Goal: Task Accomplishment & Management: Complete application form

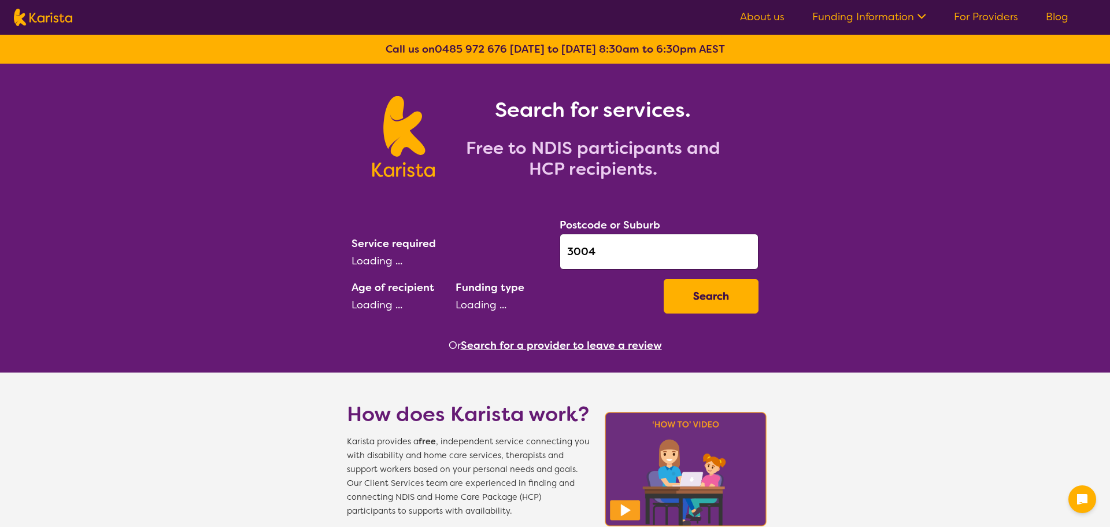
select select "[MEDICAL_DATA]"
select select "AD"
select select "NDIS"
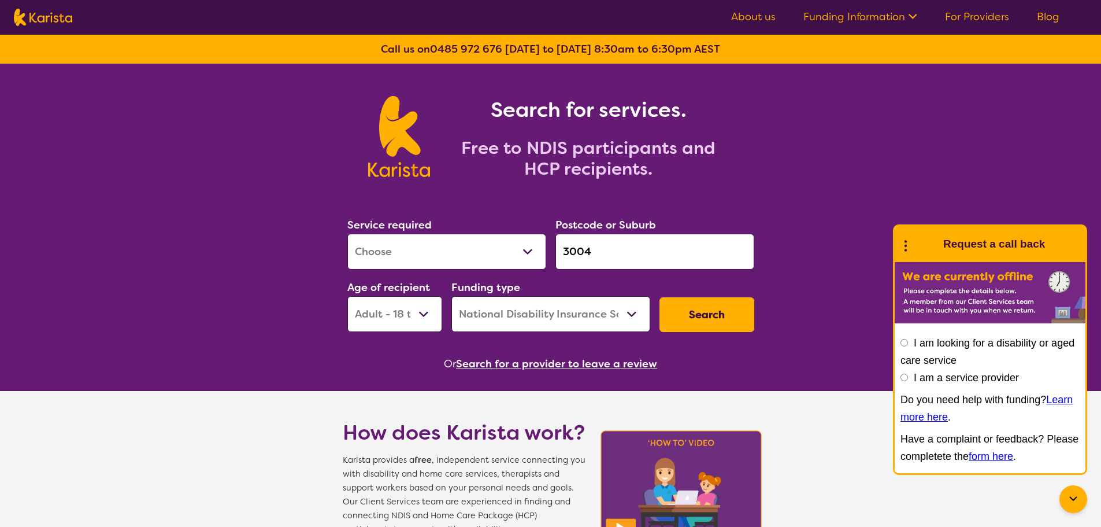
click at [695, 314] on button "Search" at bounding box center [706, 314] width 95 height 35
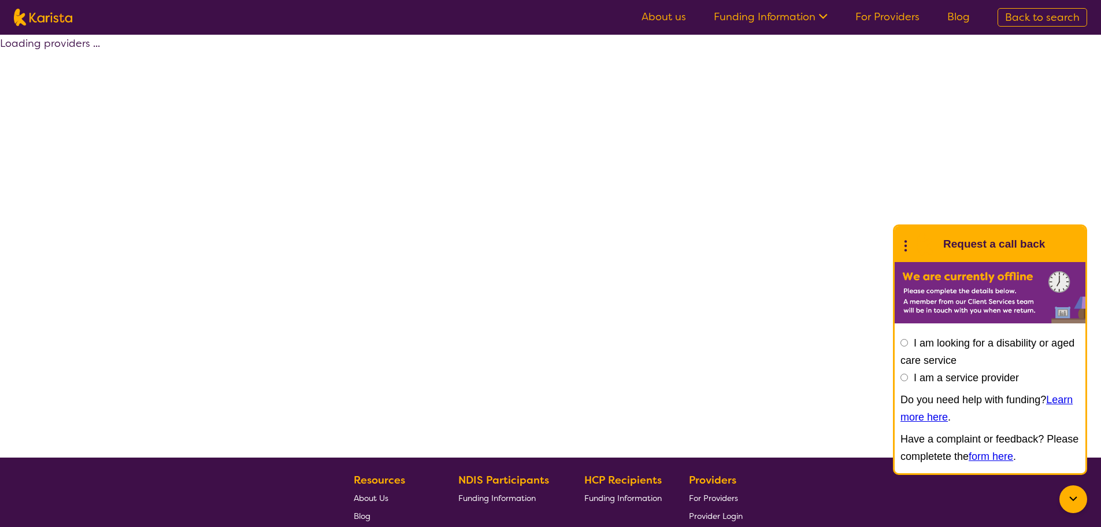
click at [909, 247] on icon at bounding box center [905, 244] width 15 height 18
click at [918, 269] on link "End Conversation" at bounding box center [984, 273] width 173 height 31
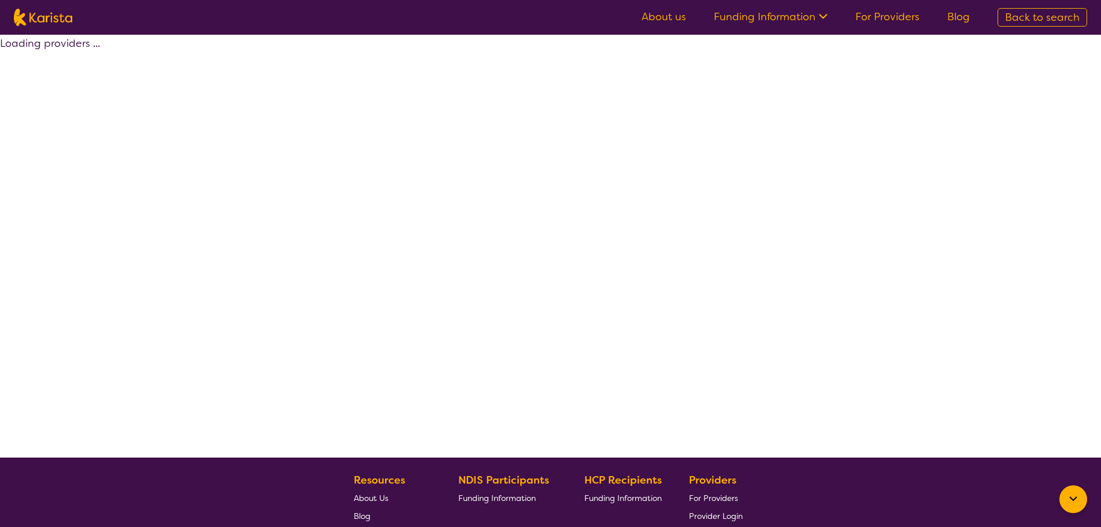
select select "by_score"
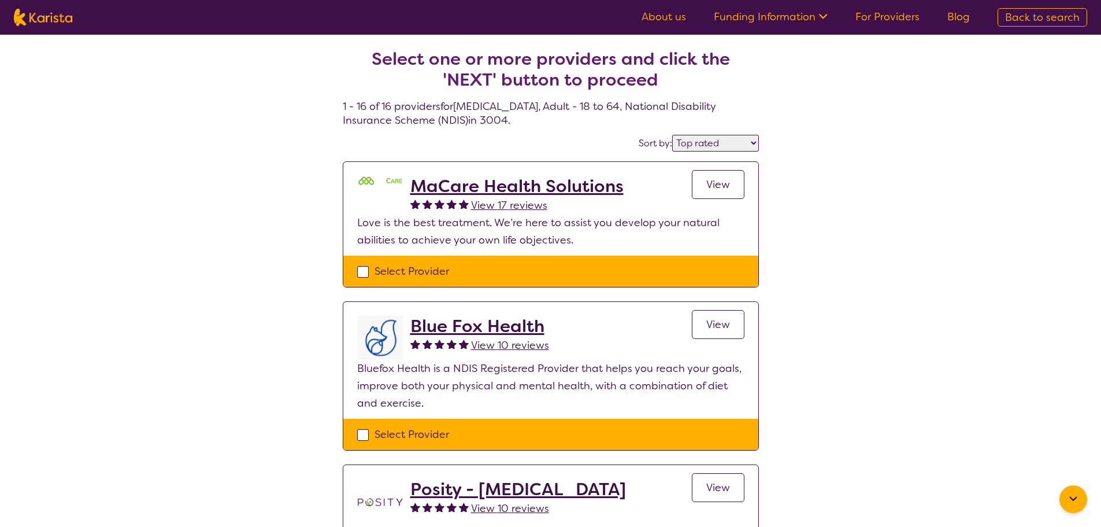
click at [407, 270] on div "Select Provider" at bounding box center [550, 270] width 387 height 17
checkbox input "true"
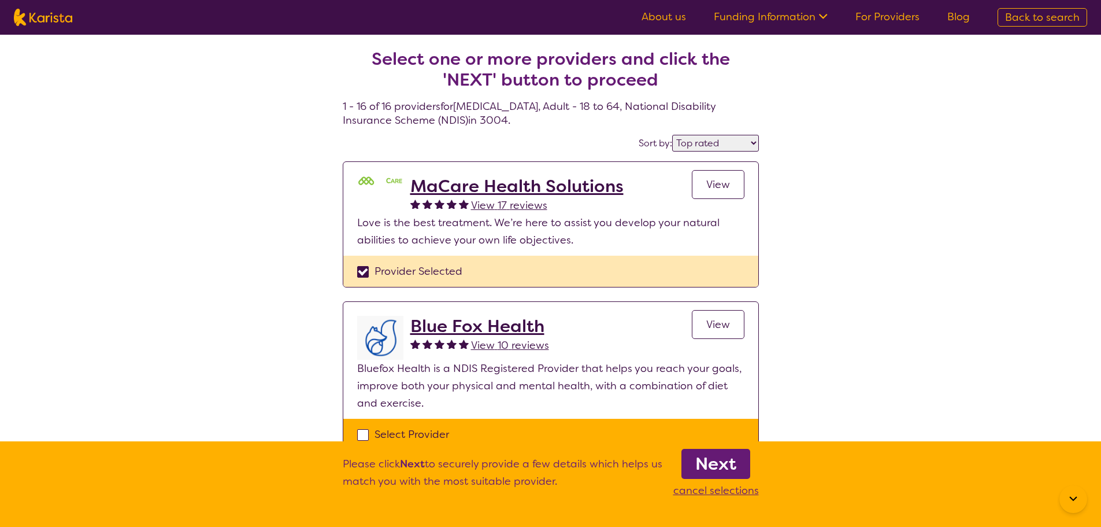
click at [731, 465] on b "Next" at bounding box center [715, 463] width 41 height 23
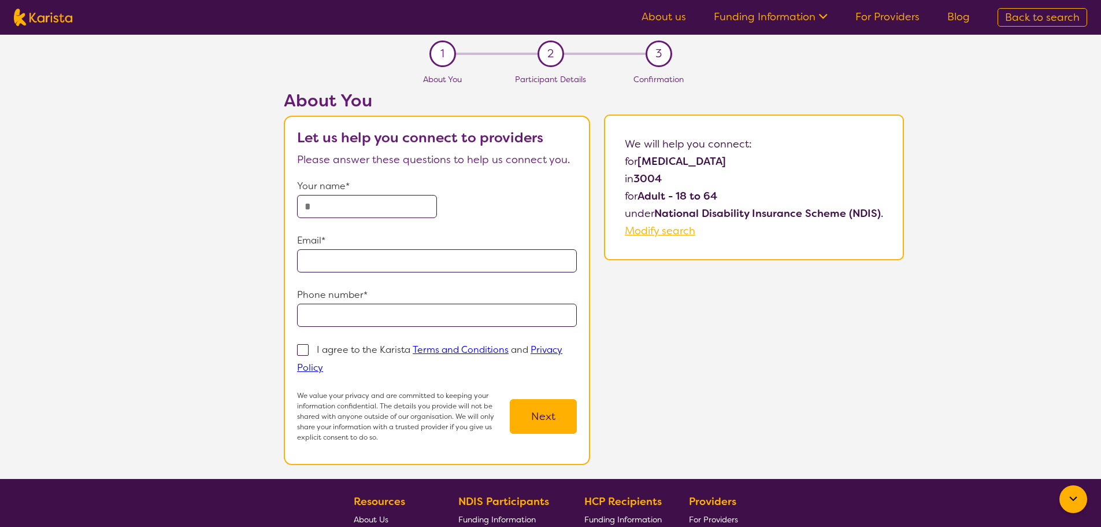
click at [318, 206] on input "text" at bounding box center [367, 206] width 140 height 23
type input "*********"
type input "**********"
click at [331, 346] on p "I agree to the Karista Terms and Conditions and Privacy Policy" at bounding box center [429, 358] width 265 height 30
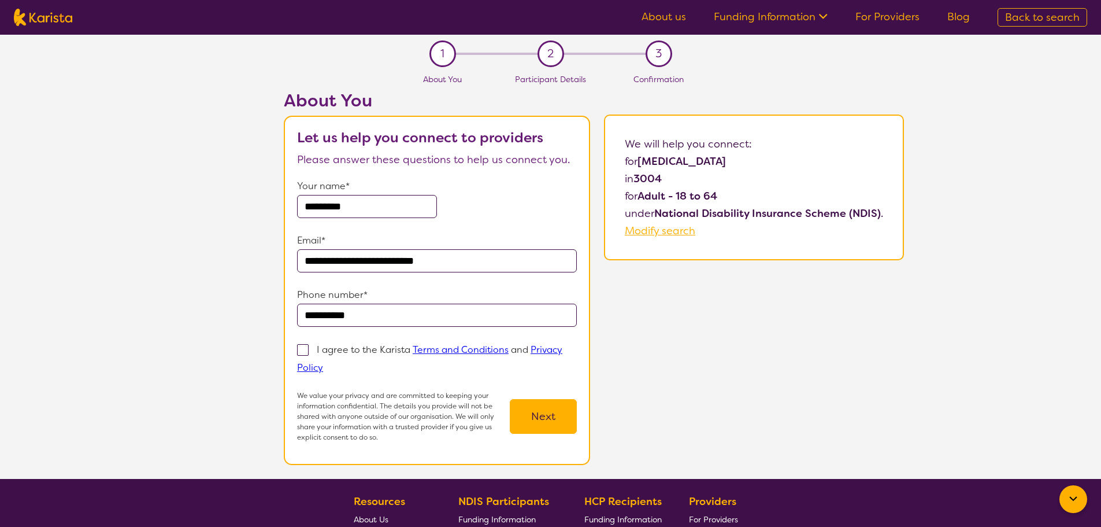
click at [331, 363] on input "I agree to the Karista Terms and Conditions and Privacy Policy" at bounding box center [327, 367] width 8 height 8
checkbox input "true"
click at [537, 407] on button "Next" at bounding box center [543, 416] width 67 height 35
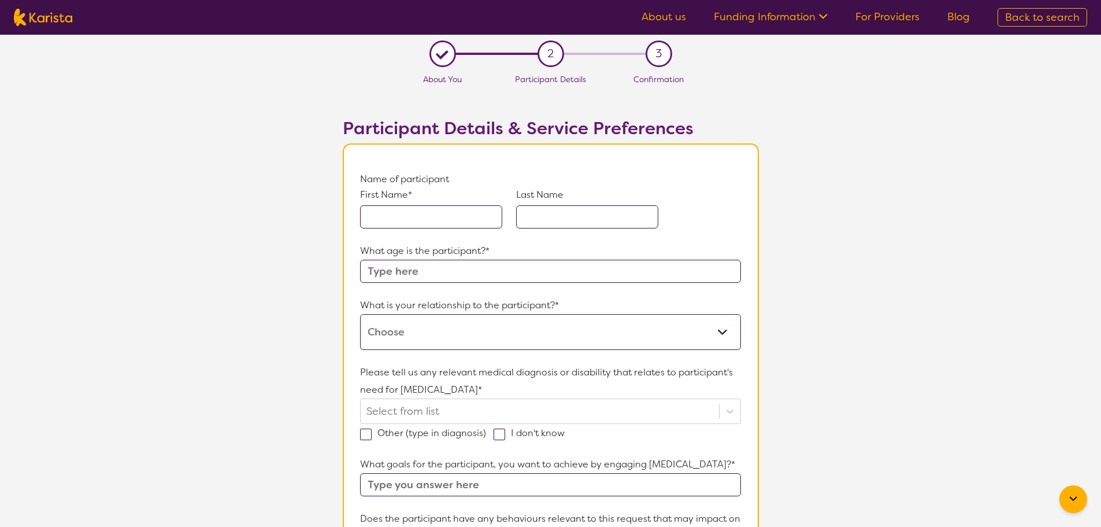
click at [419, 225] on input "text" at bounding box center [431, 216] width 142 height 23
type input "t"
type input "TEST"
type input "MANU"
click at [429, 335] on select "This request is for myself I am their parent I am their child I am their spouse…" at bounding box center [550, 332] width 380 height 36
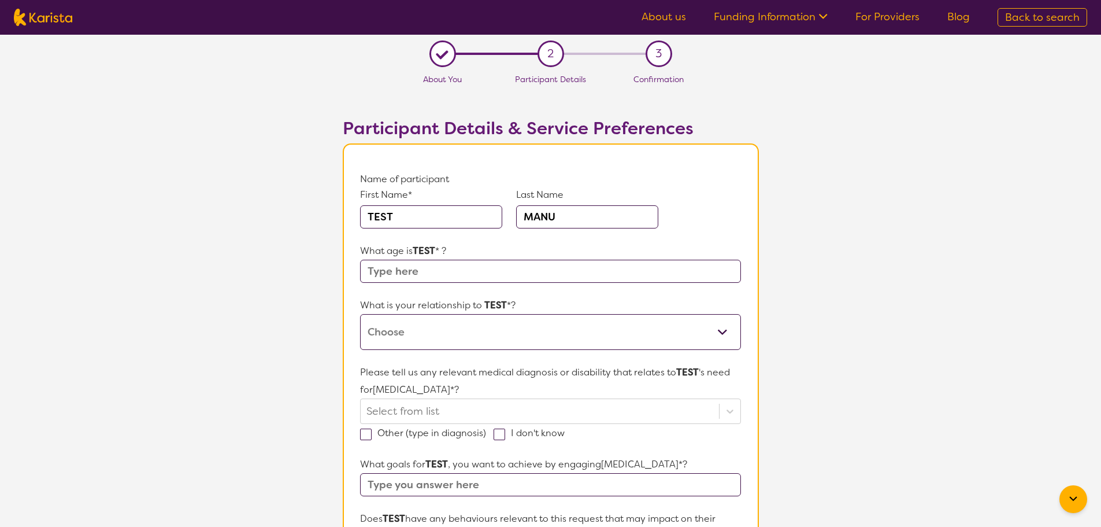
select select "I am their spouse/partner"
click at [360, 314] on select "This request is for myself I am their parent I am their child I am their spouse…" at bounding box center [550, 332] width 380 height 36
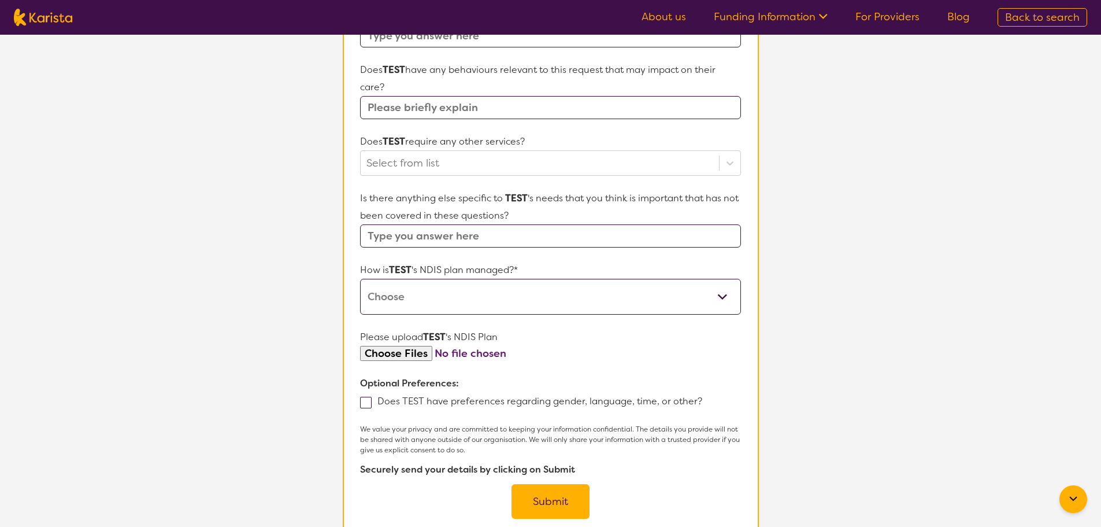
scroll to position [520, 0]
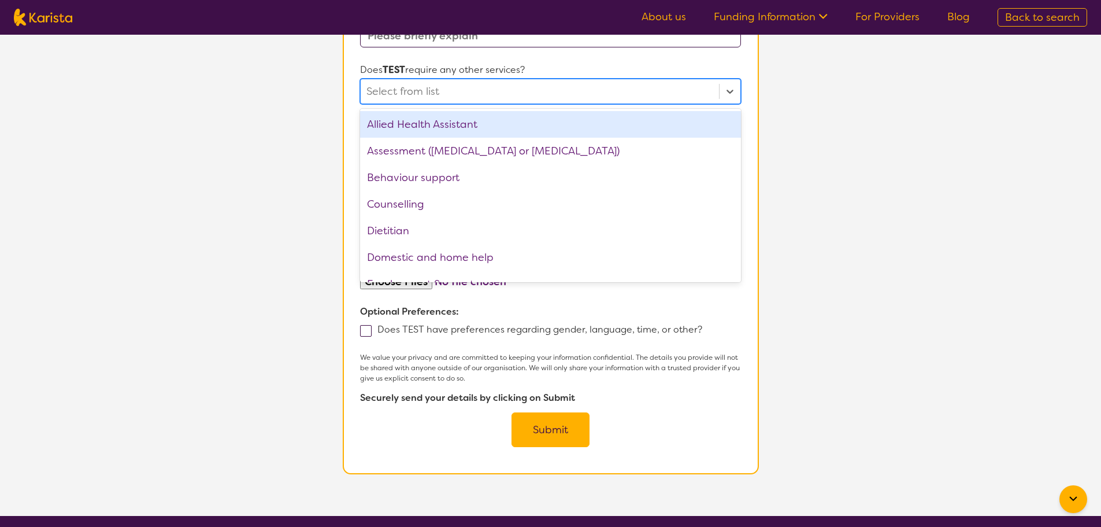
click at [428, 99] on div at bounding box center [539, 91] width 346 height 20
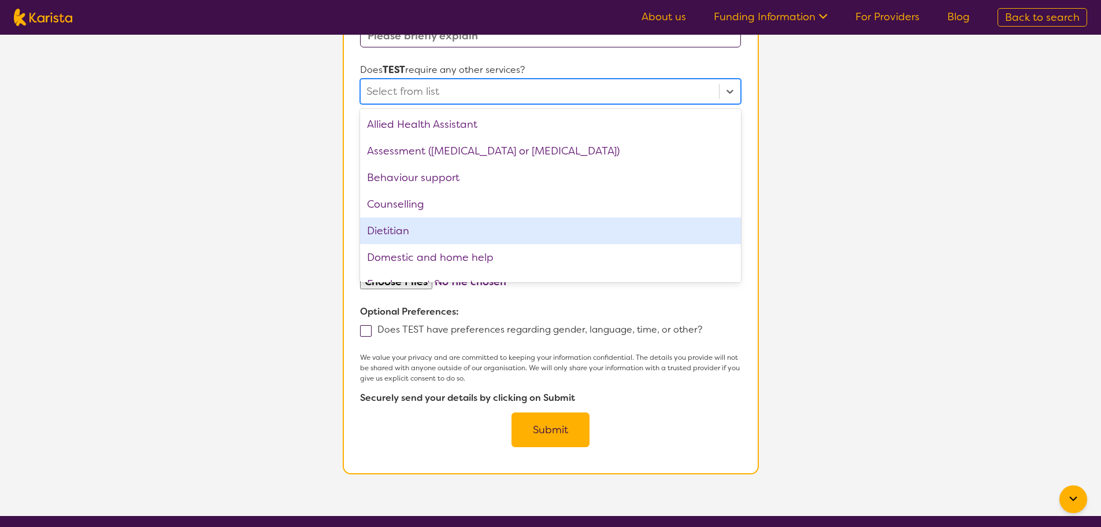
drag, startPoint x: 410, startPoint y: 231, endPoint x: 411, endPoint y: 217, distance: 13.3
click at [410, 229] on div "Dietitian" at bounding box center [550, 230] width 380 height 27
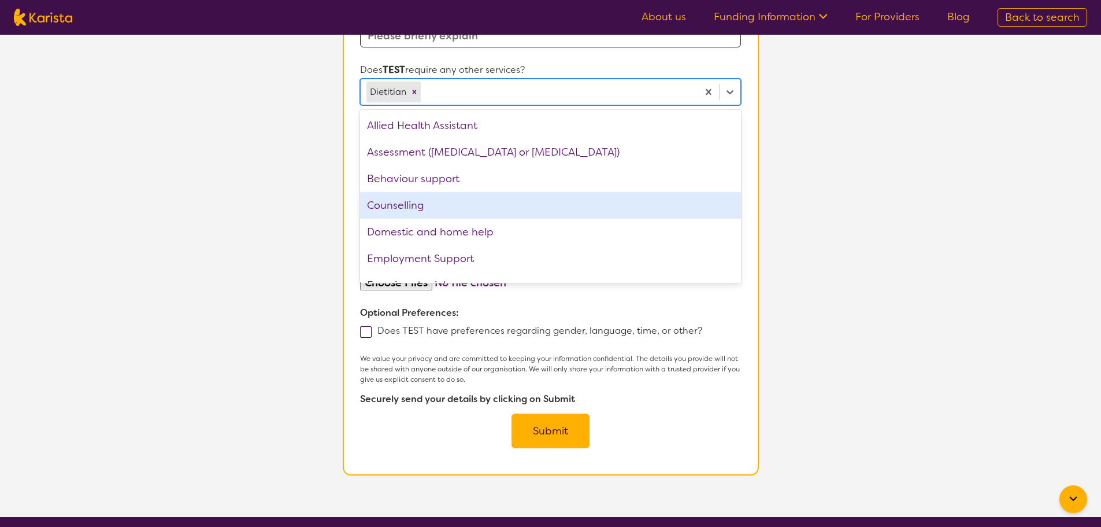
click at [413, 205] on div "Counselling" at bounding box center [550, 205] width 380 height 27
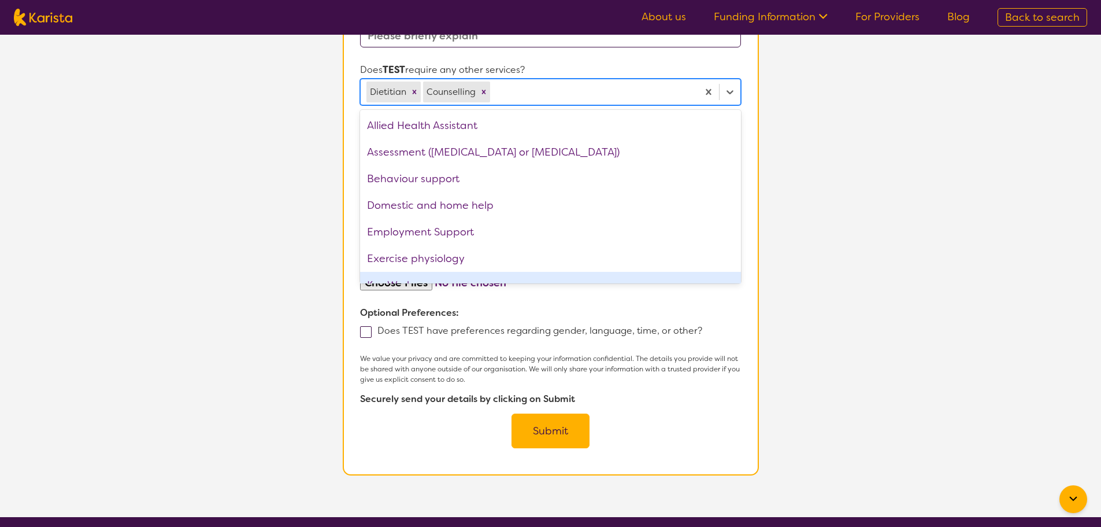
click at [848, 285] on section "L About You 2 Participant Details 3 Confirmation Participant Details & Service …" at bounding box center [550, 16] width 1101 height 1002
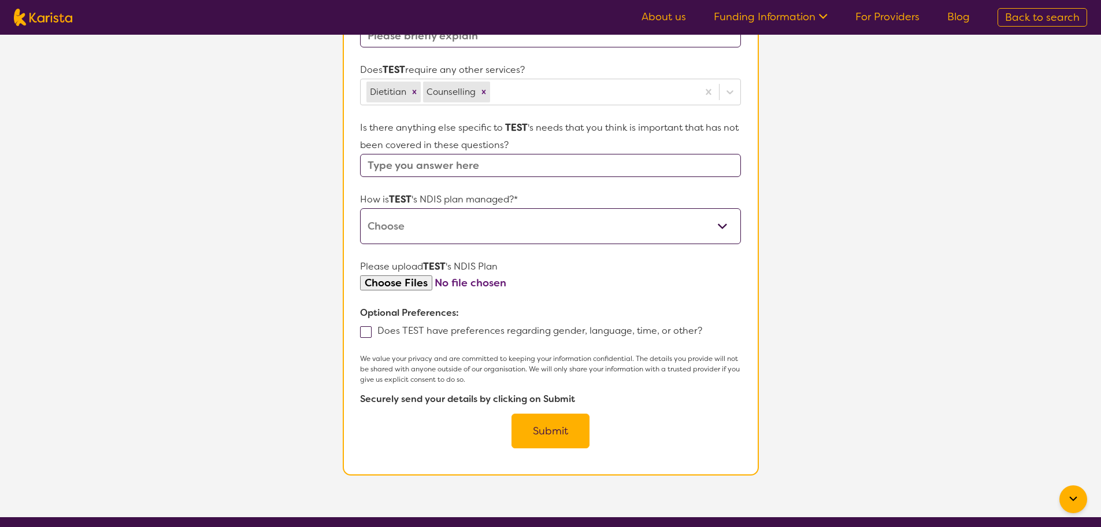
drag, startPoint x: 409, startPoint y: 233, endPoint x: 409, endPoint y: 241, distance: 8.1
click at [409, 233] on select "Self-managed NDIS plan Managed by a registered plan management provider (not th…" at bounding box center [550, 226] width 380 height 36
select select "Self Managed"
click at [360, 208] on select "Self-managed NDIS plan Managed by a registered plan management provider (not th…" at bounding box center [550, 226] width 380 height 36
click at [375, 328] on label "Does TEST have preferences regarding gender, language, time, or other?" at bounding box center [535, 330] width 350 height 12
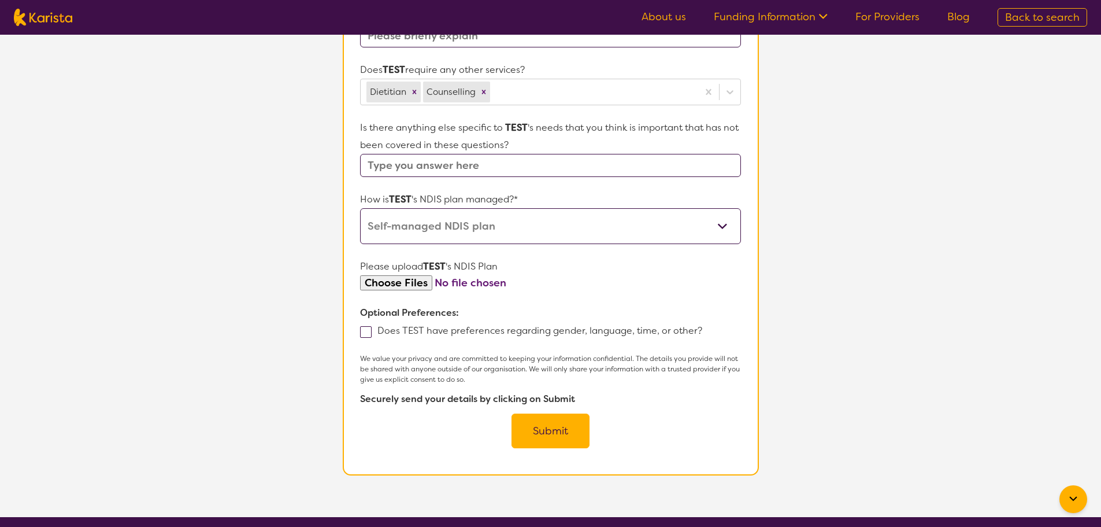
click at [702, 328] on input "Does TEST have preferences regarding gender, language, time, or other?" at bounding box center [706, 330] width 8 height 8
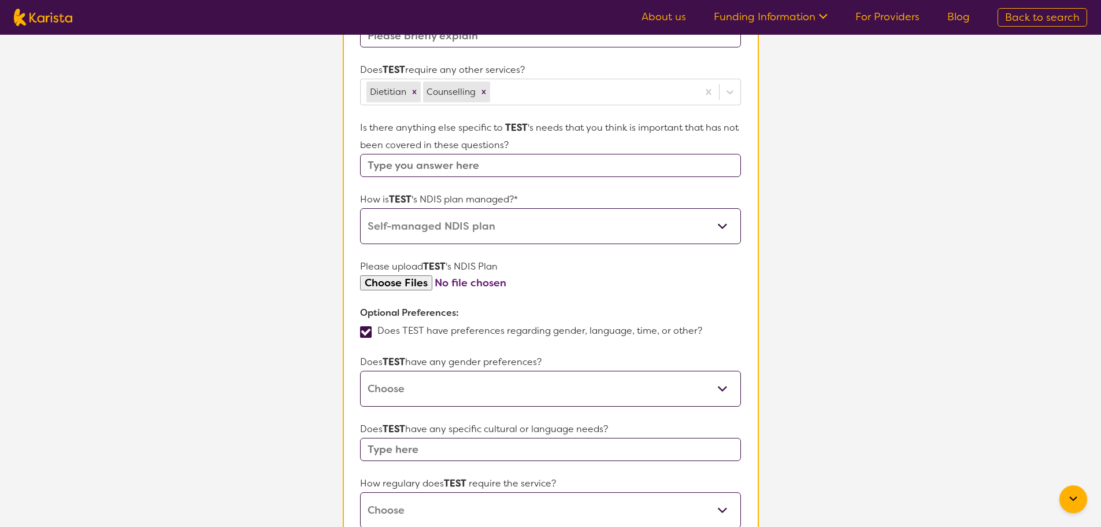
click at [444, 329] on label "Does TEST have preferences regarding gender, language, time, or other?" at bounding box center [535, 330] width 350 height 12
click at [702, 329] on input "Does TEST have preferences regarding gender, language, time, or other?" at bounding box center [706, 330] width 8 height 8
checkbox input "false"
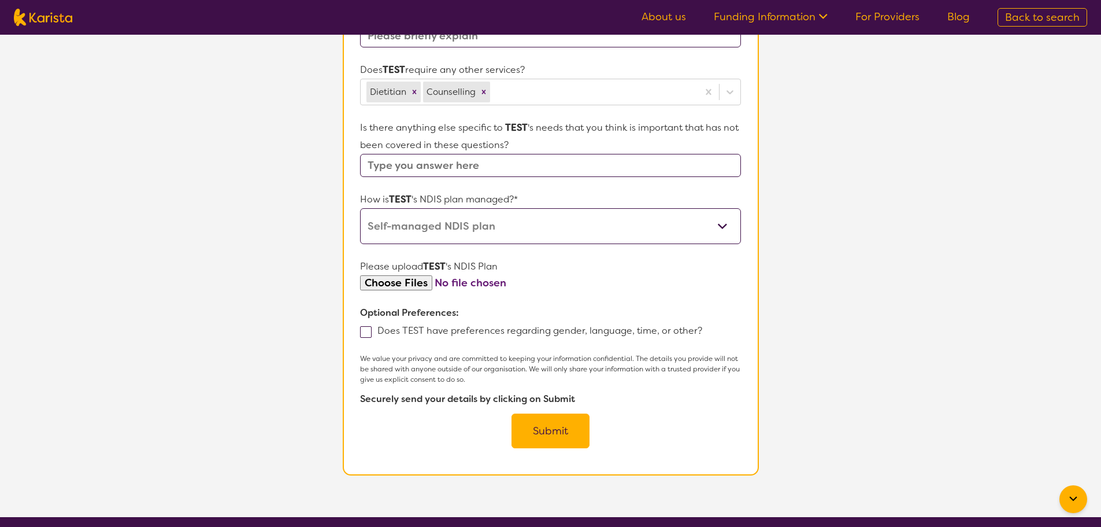
click at [548, 427] on button "Submit" at bounding box center [550, 430] width 78 height 35
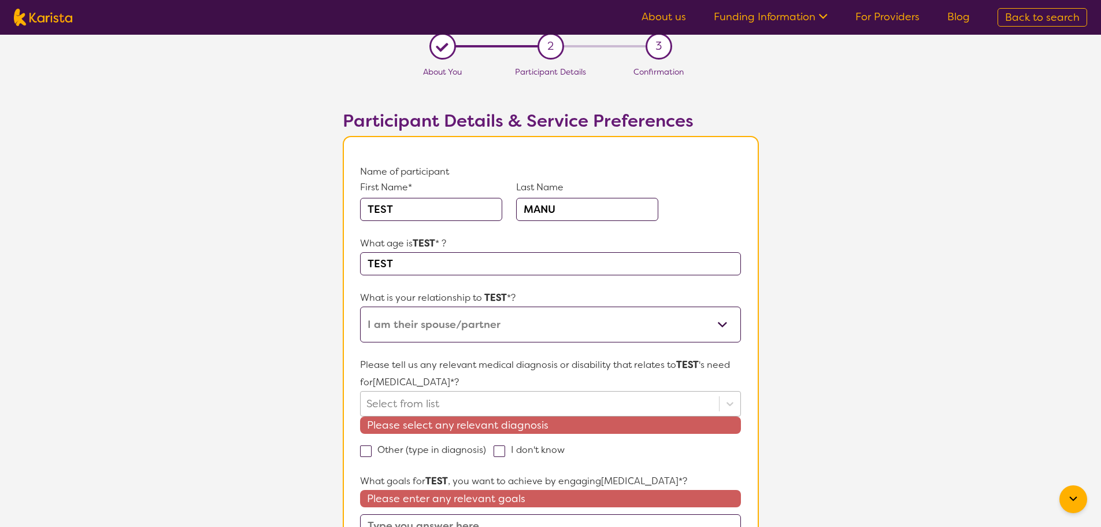
type input "TEST"
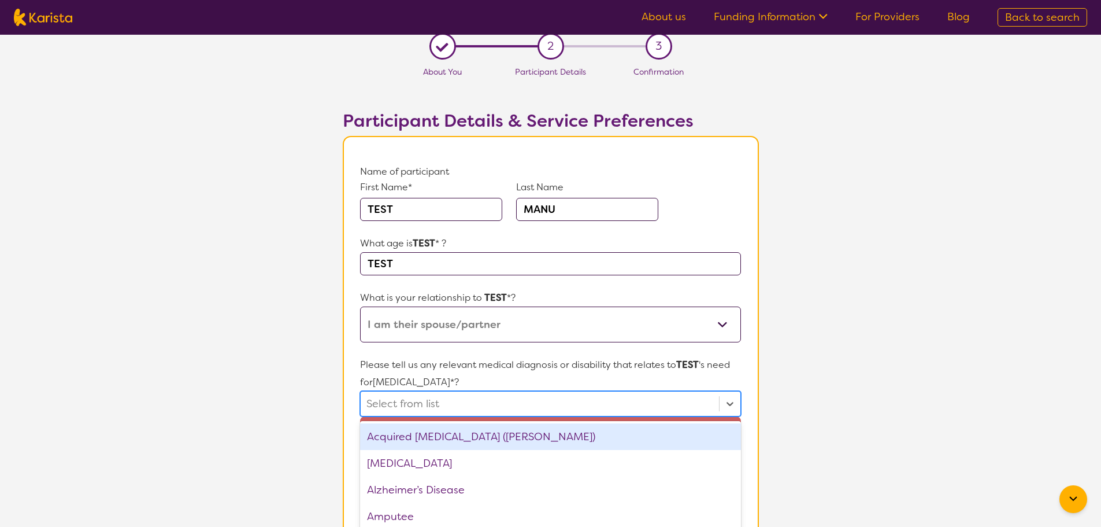
click at [446, 396] on div "option Acquired [MEDICAL_DATA] (ABI) focused, 1 of 75. 75 results available. Us…" at bounding box center [550, 403] width 380 height 25
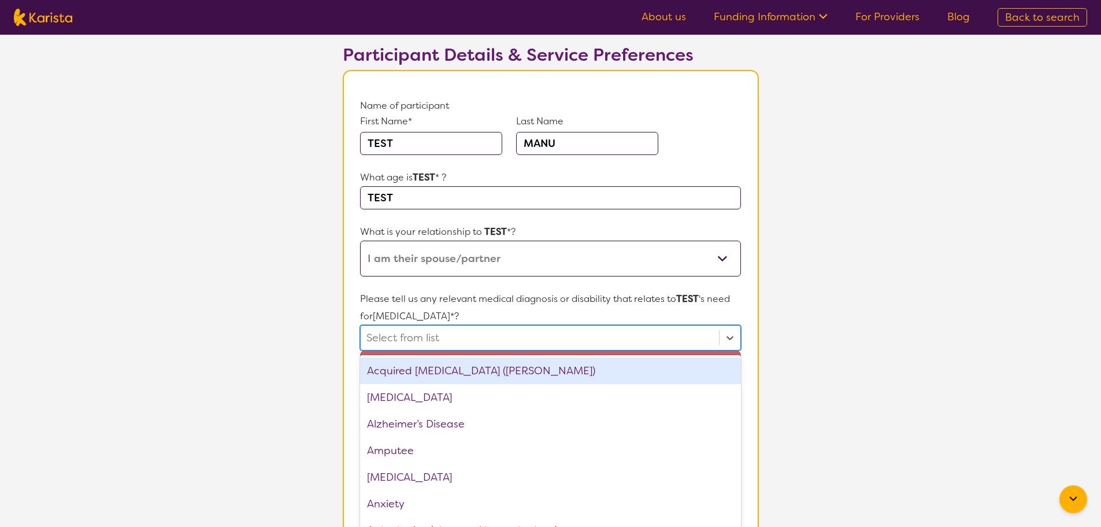
scroll to position [80, 0]
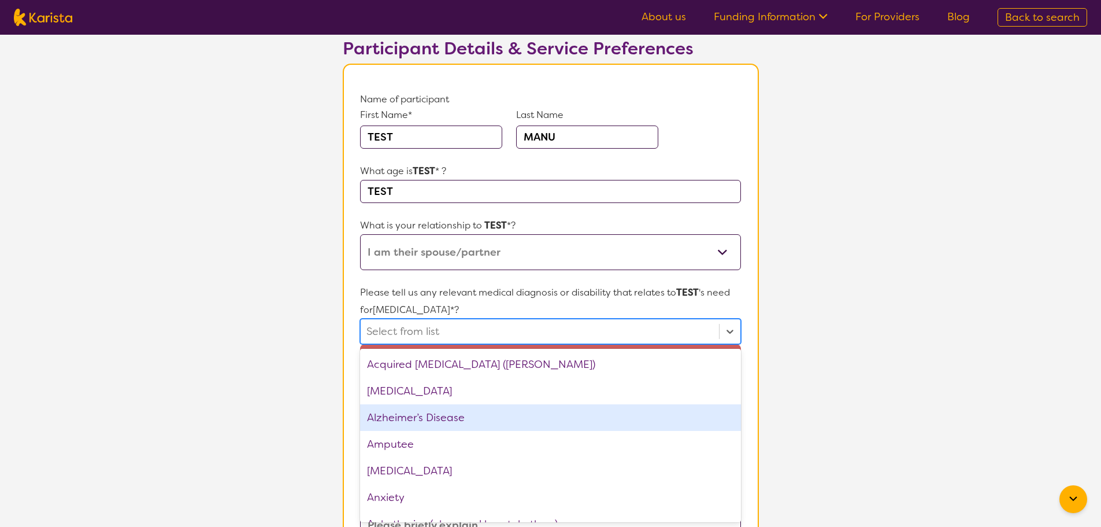
click at [436, 418] on div "Alzheimer’s Disease" at bounding box center [550, 417] width 380 height 27
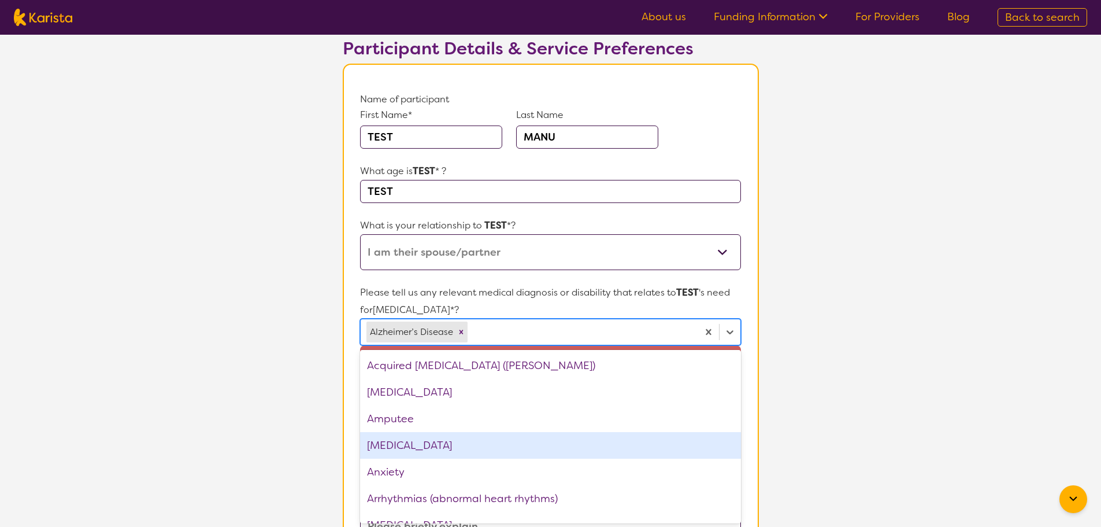
click at [426, 455] on div "[MEDICAL_DATA]" at bounding box center [550, 445] width 380 height 27
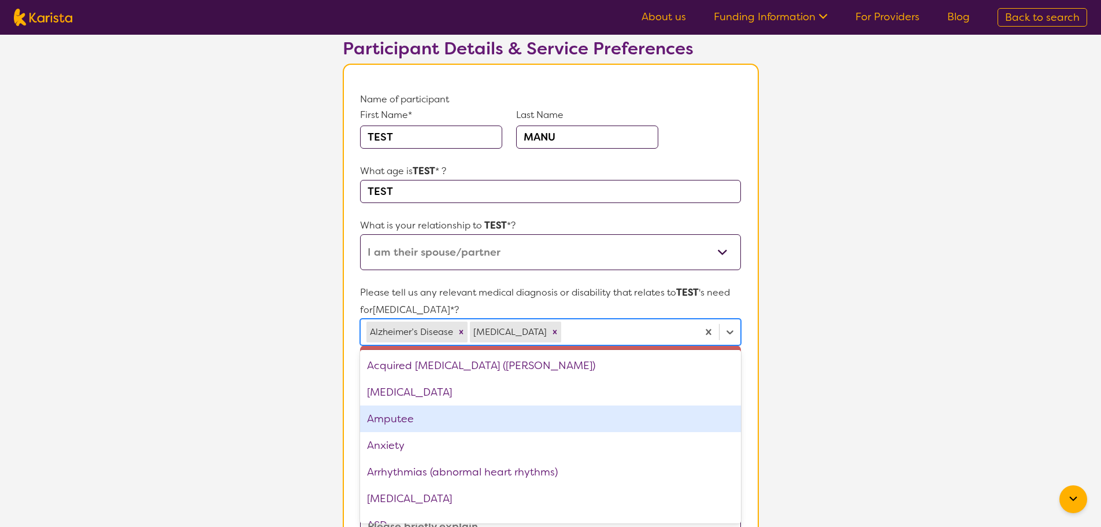
click at [922, 349] on section "L About You 2 Participant Details 3 Confirmation Participant Details & Service …" at bounding box center [550, 481] width 1101 height 1052
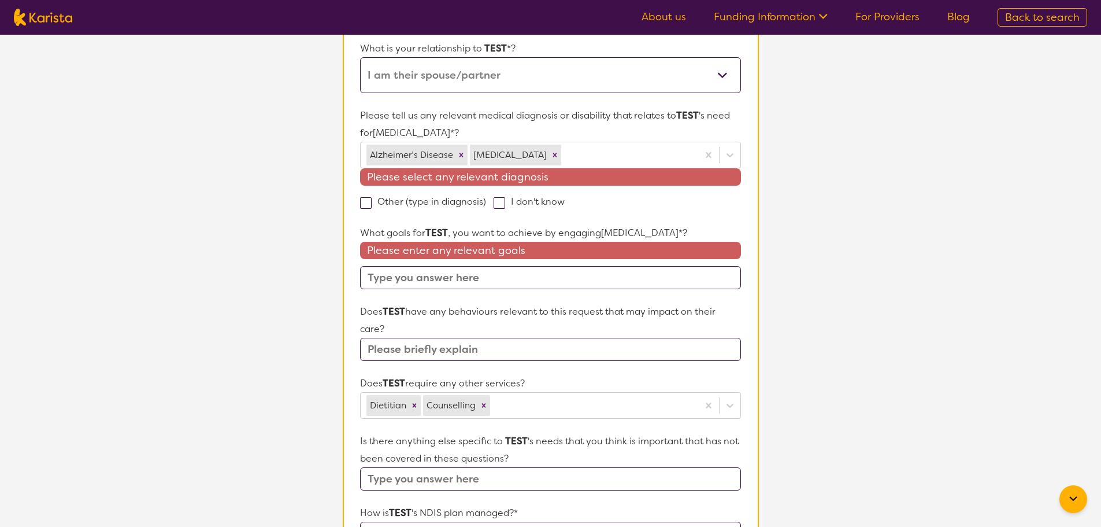
scroll to position [427, 0]
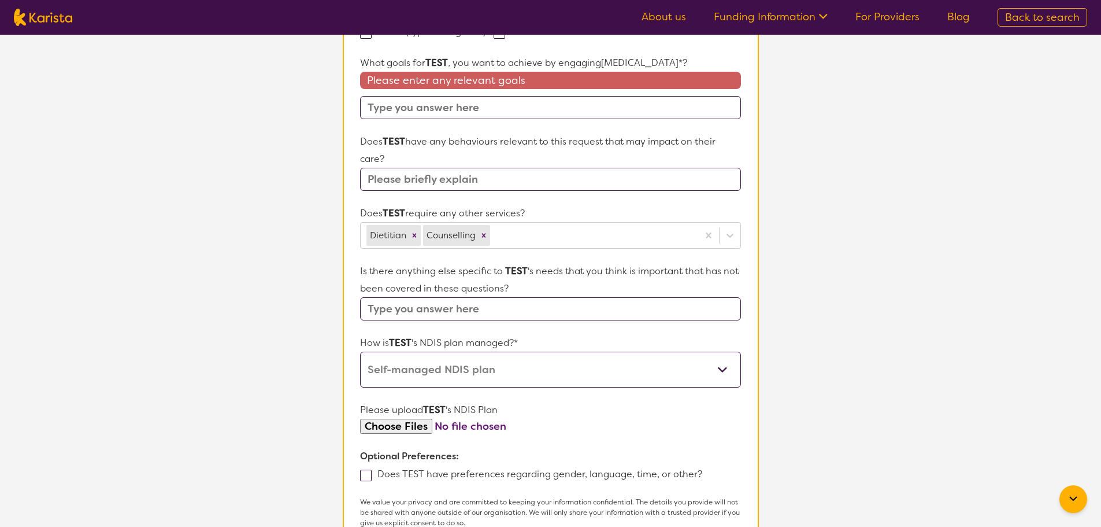
click at [454, 103] on input "text" at bounding box center [550, 107] width 380 height 23
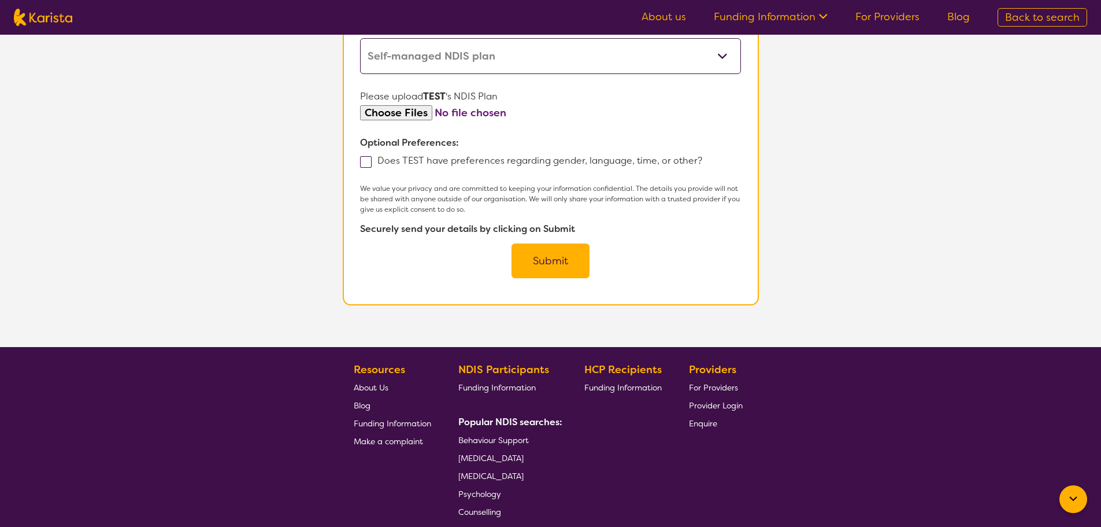
type input "TEST"
drag, startPoint x: 547, startPoint y: 230, endPoint x: 548, endPoint y: 241, distance: 11.0
click at [547, 230] on b "Securely send your details by clicking on Submit" at bounding box center [467, 229] width 215 height 12
click at [554, 255] on button "Submit" at bounding box center [550, 260] width 78 height 35
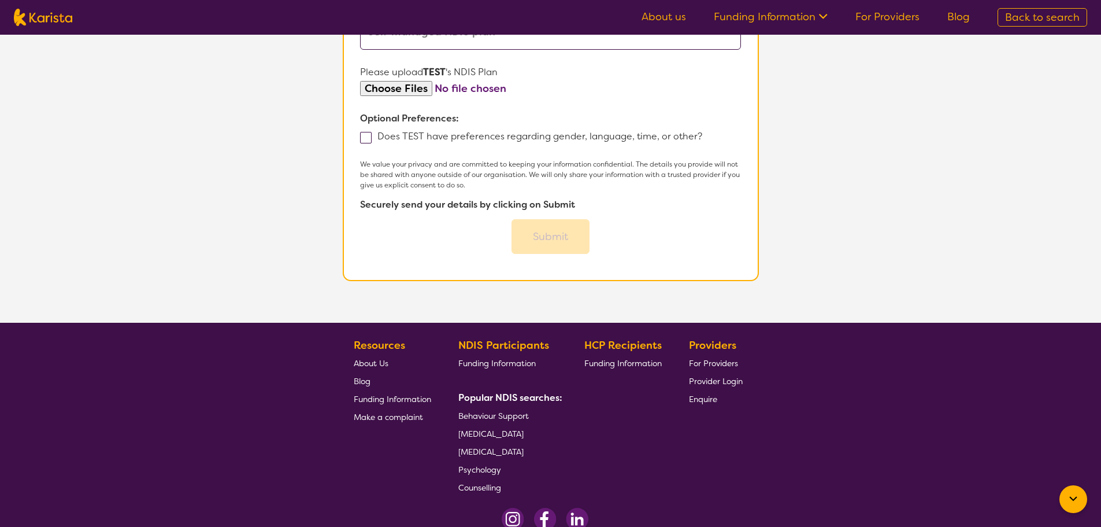
scroll to position [691, 0]
